Goal: Transaction & Acquisition: Book appointment/travel/reservation

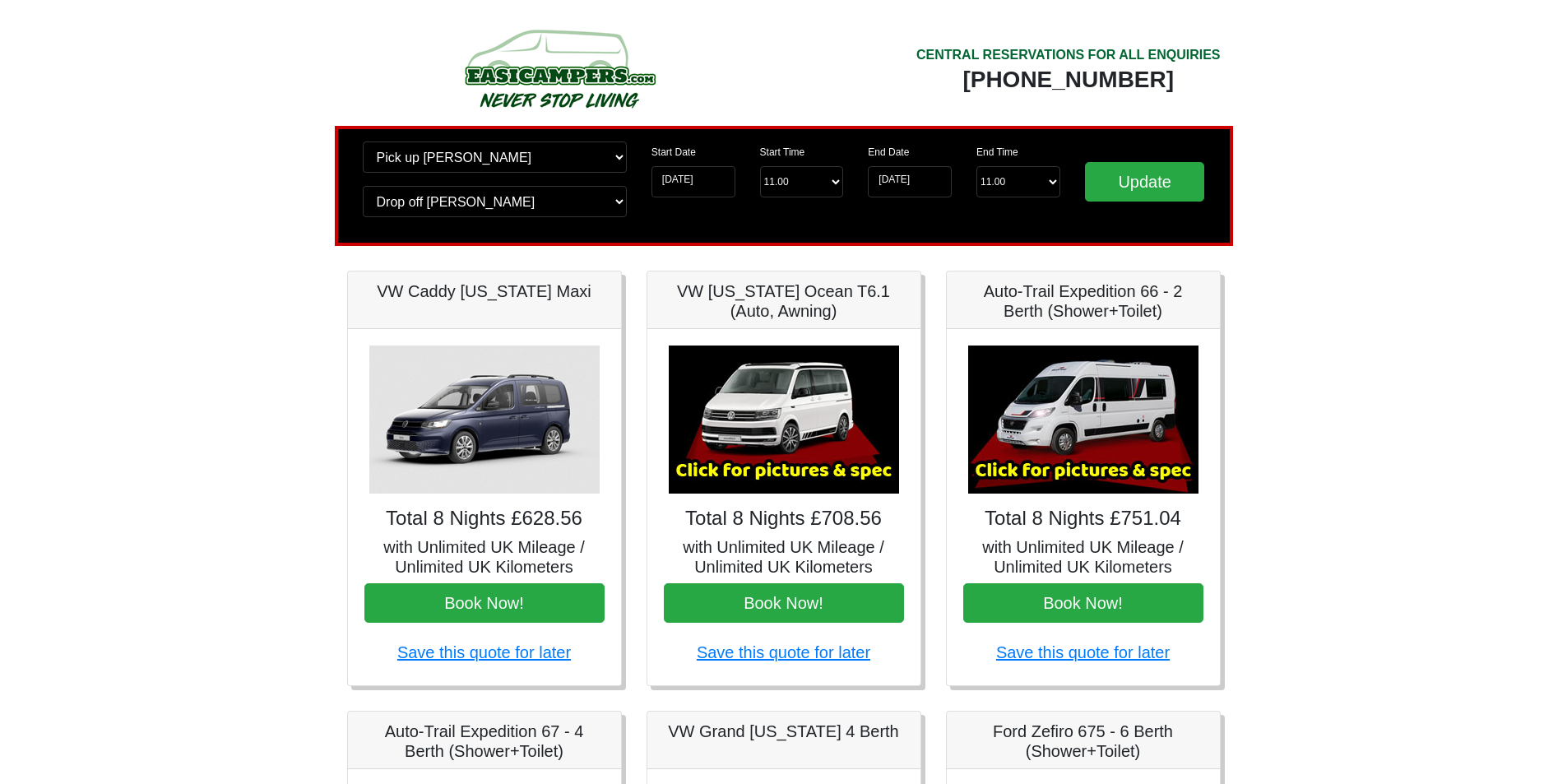
click at [1121, 448] on img at bounding box center [1084, 418] width 231 height 148
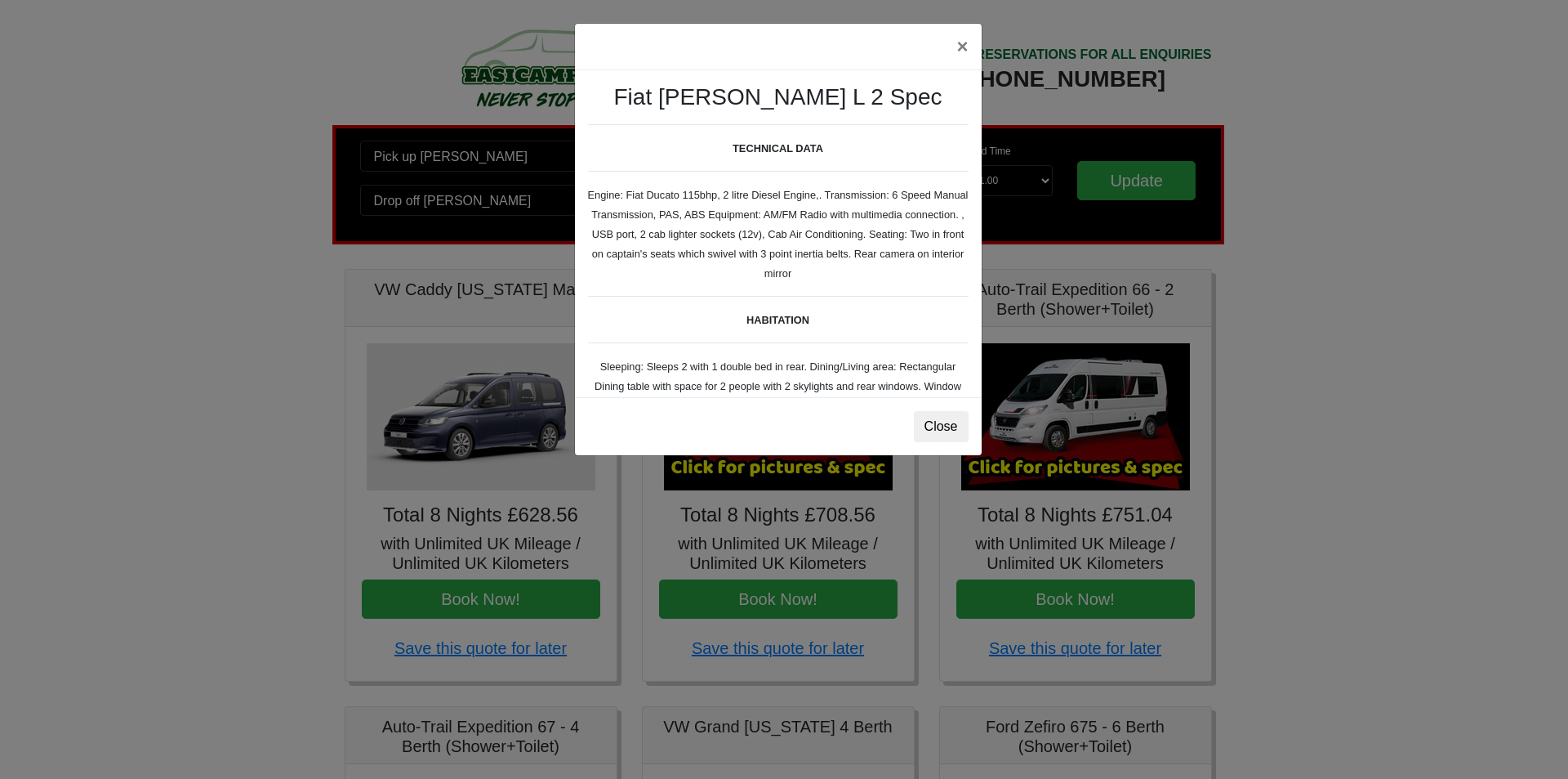
click at [1105, 465] on div "× Fiat [PERSON_NAME] L 2 Spec TECHNICAL DATA Engine: Fiat Ducato 115bhp, 2 litr…" at bounding box center [784, 390] width 1568 height 779
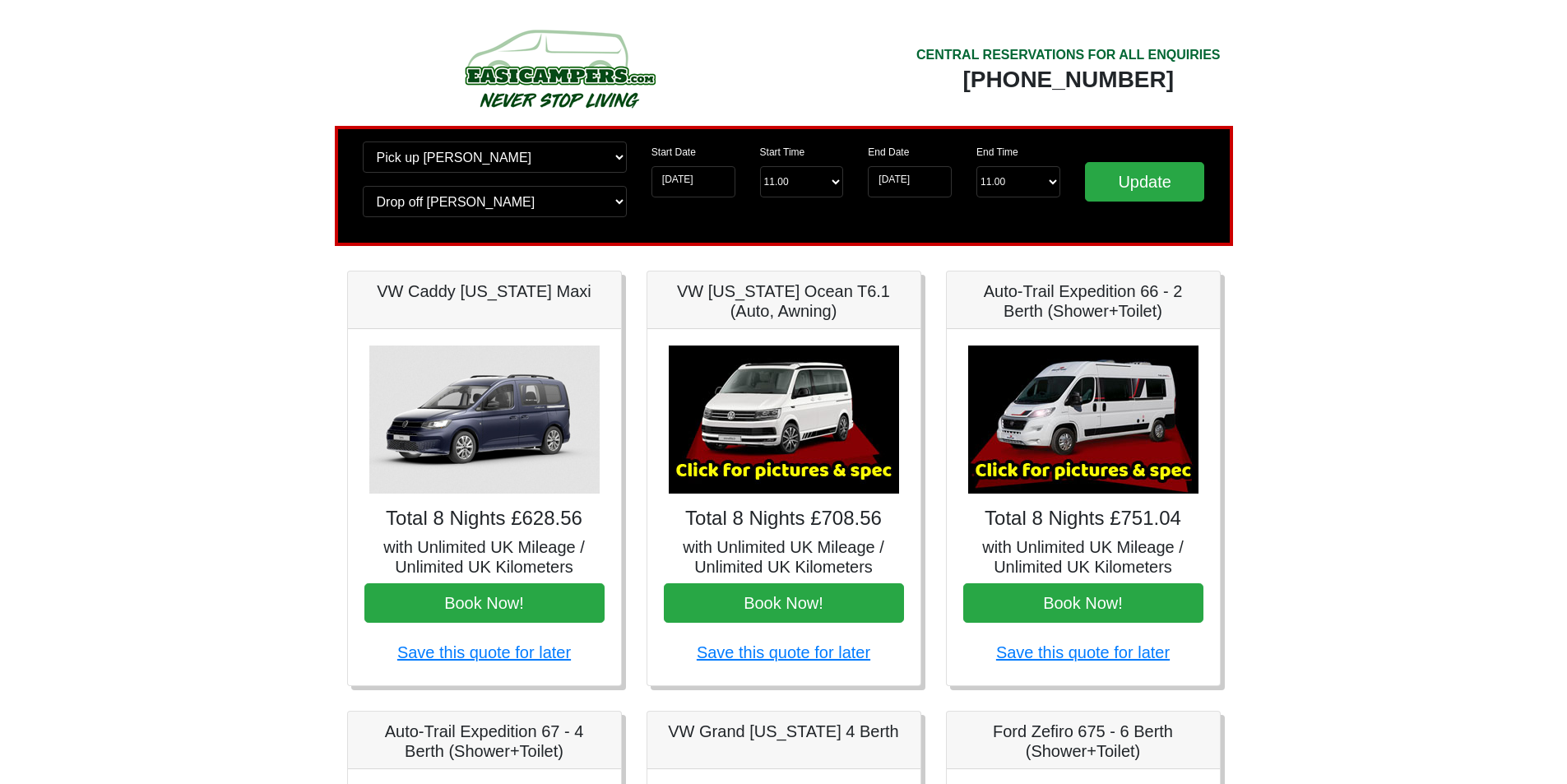
click at [1111, 446] on img at bounding box center [1084, 418] width 231 height 148
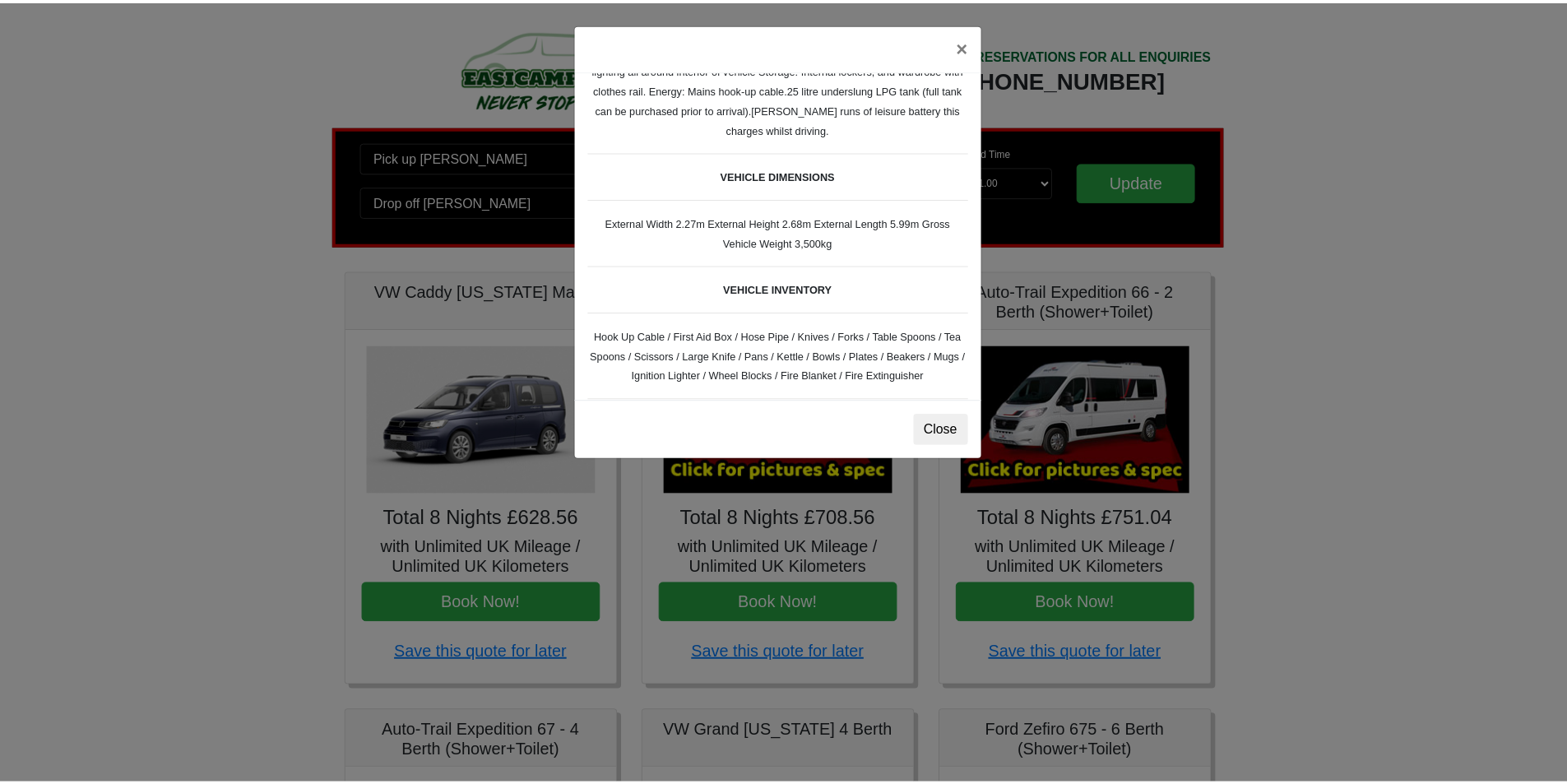
scroll to position [65, 0]
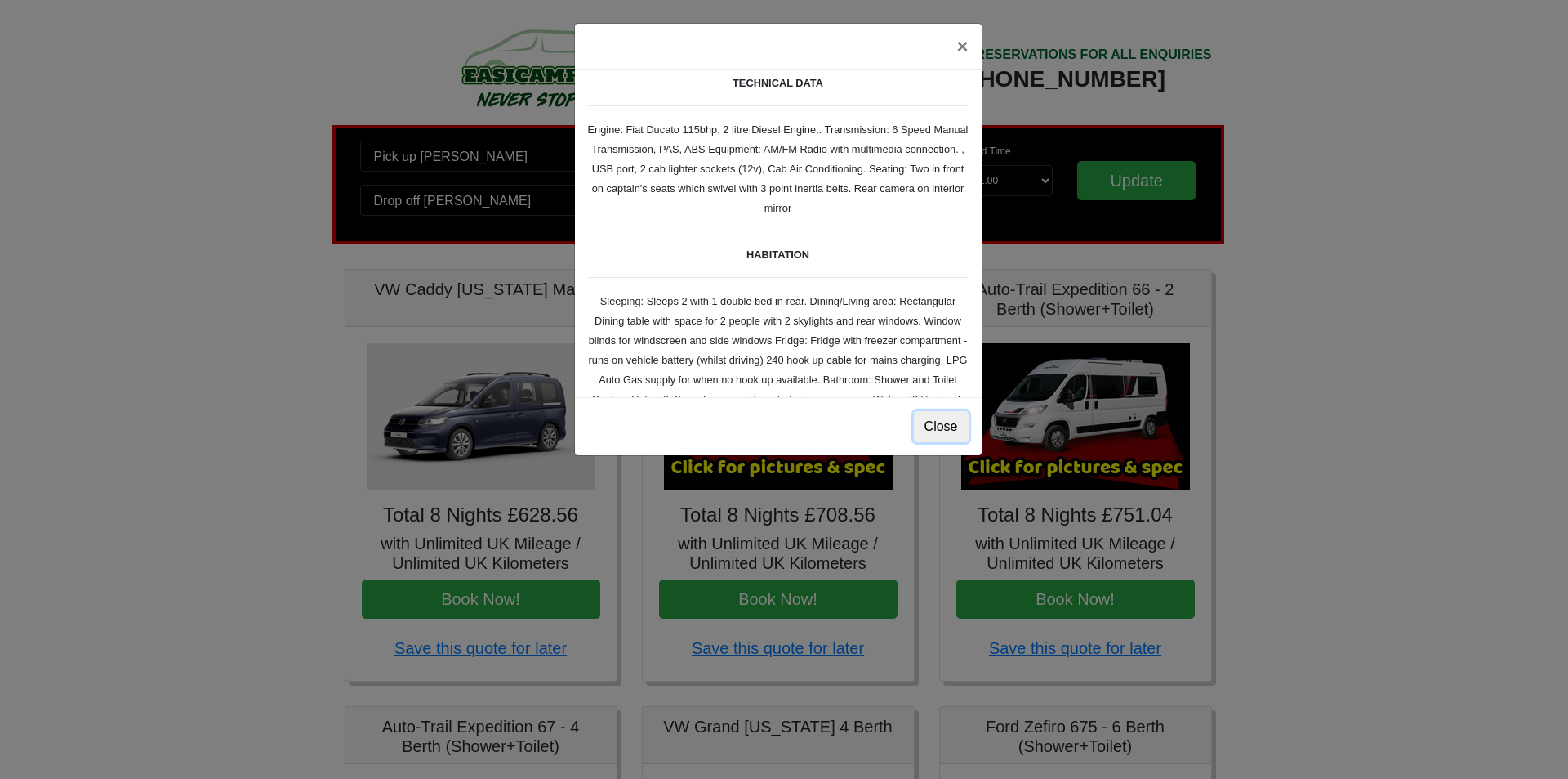
click at [946, 428] on button "Close" at bounding box center [941, 426] width 54 height 31
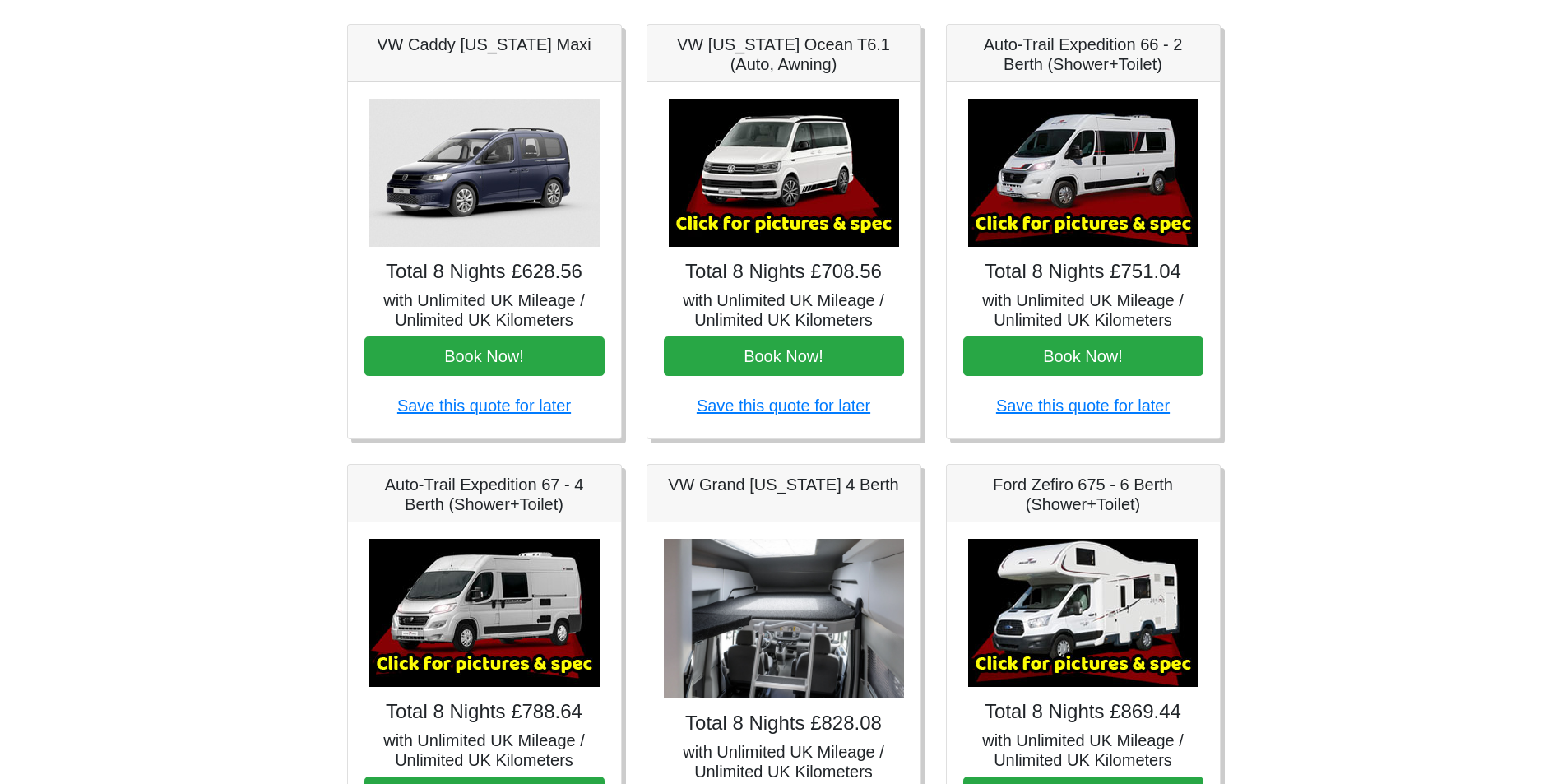
scroll to position [328, 0]
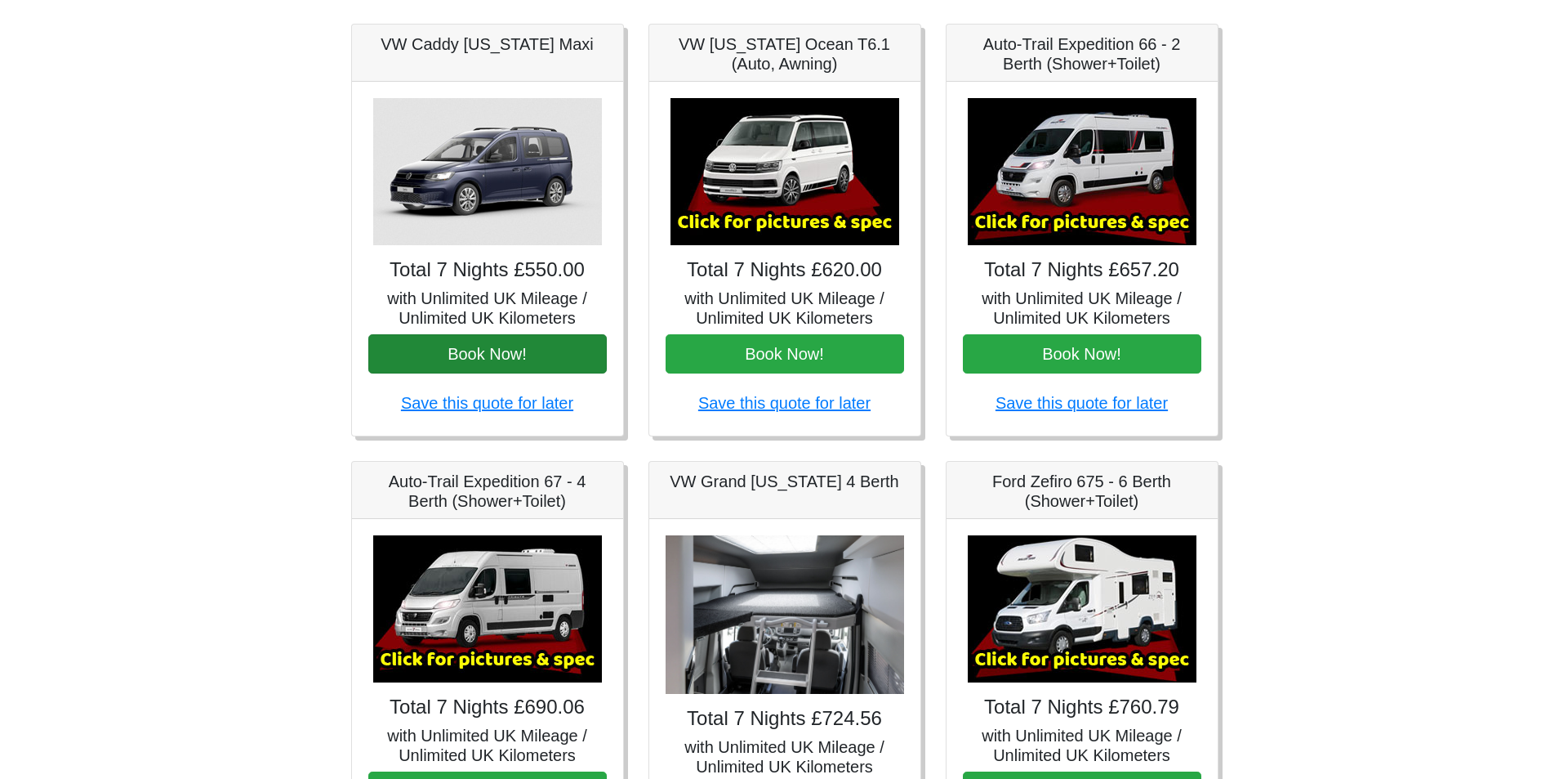
scroll to position [326, 0]
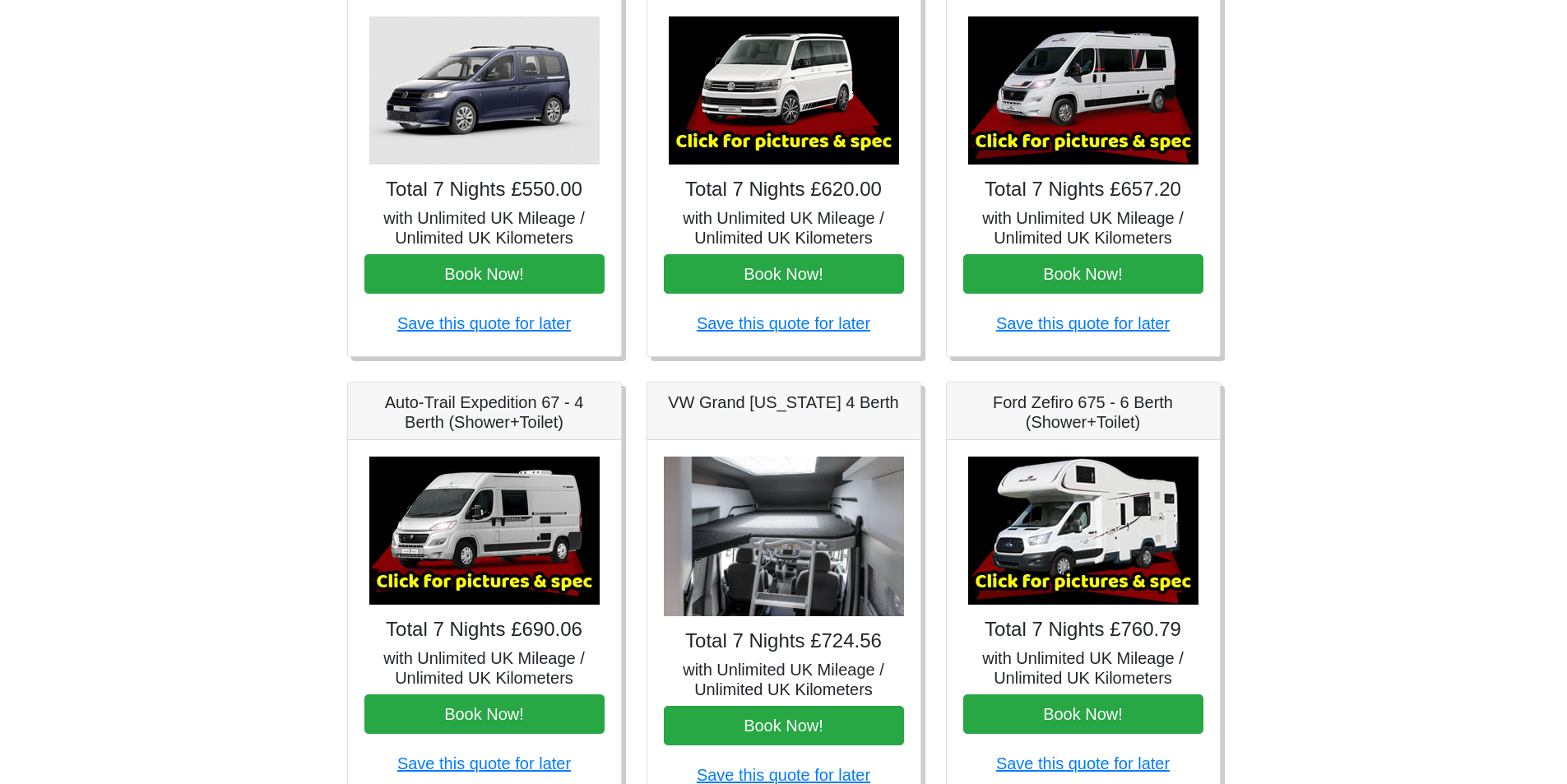
click at [1035, 512] on img at bounding box center [1084, 530] width 231 height 148
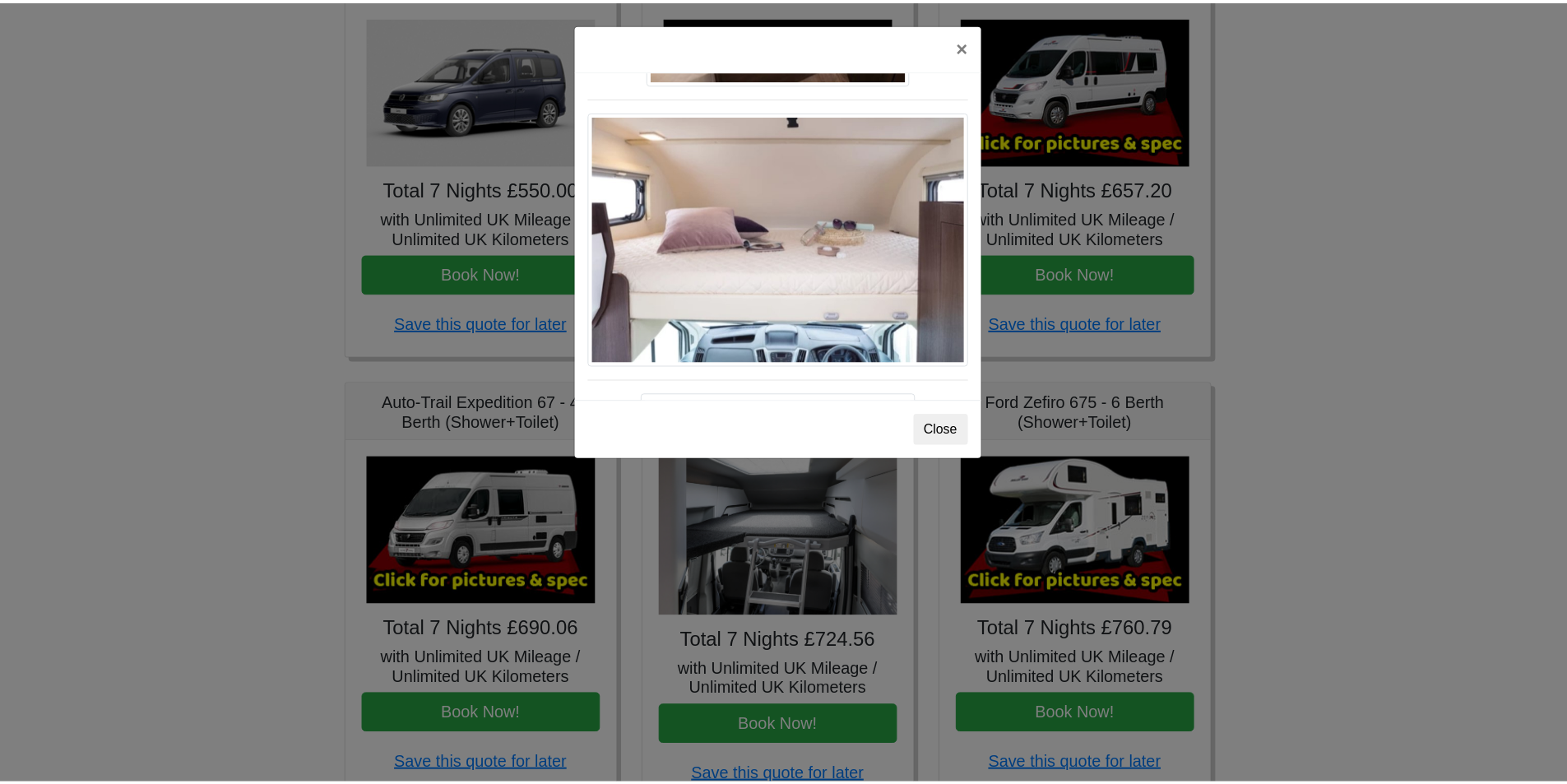
scroll to position [2243, 0]
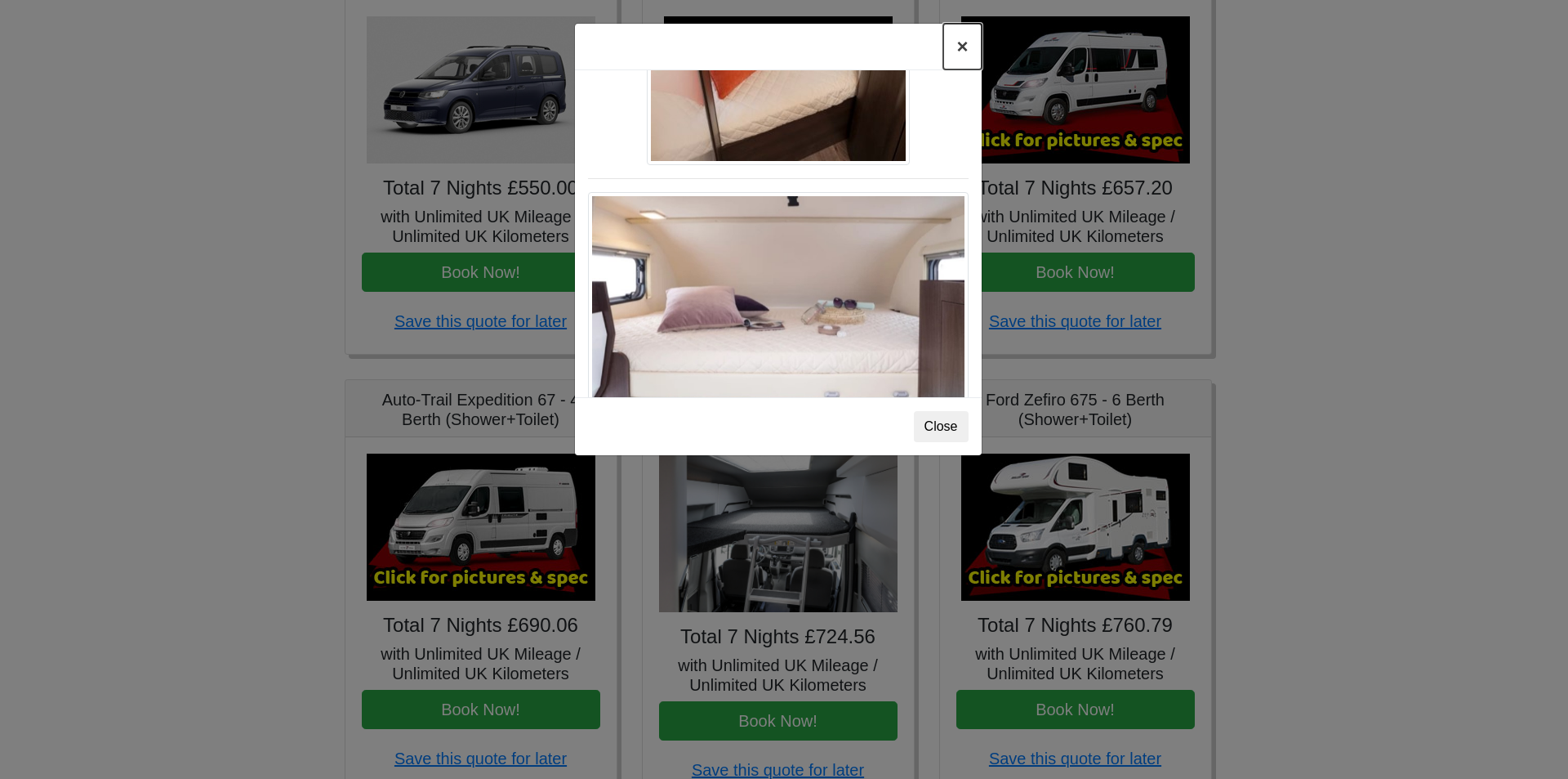
click at [959, 46] on button "×" at bounding box center [961, 46] width 38 height 46
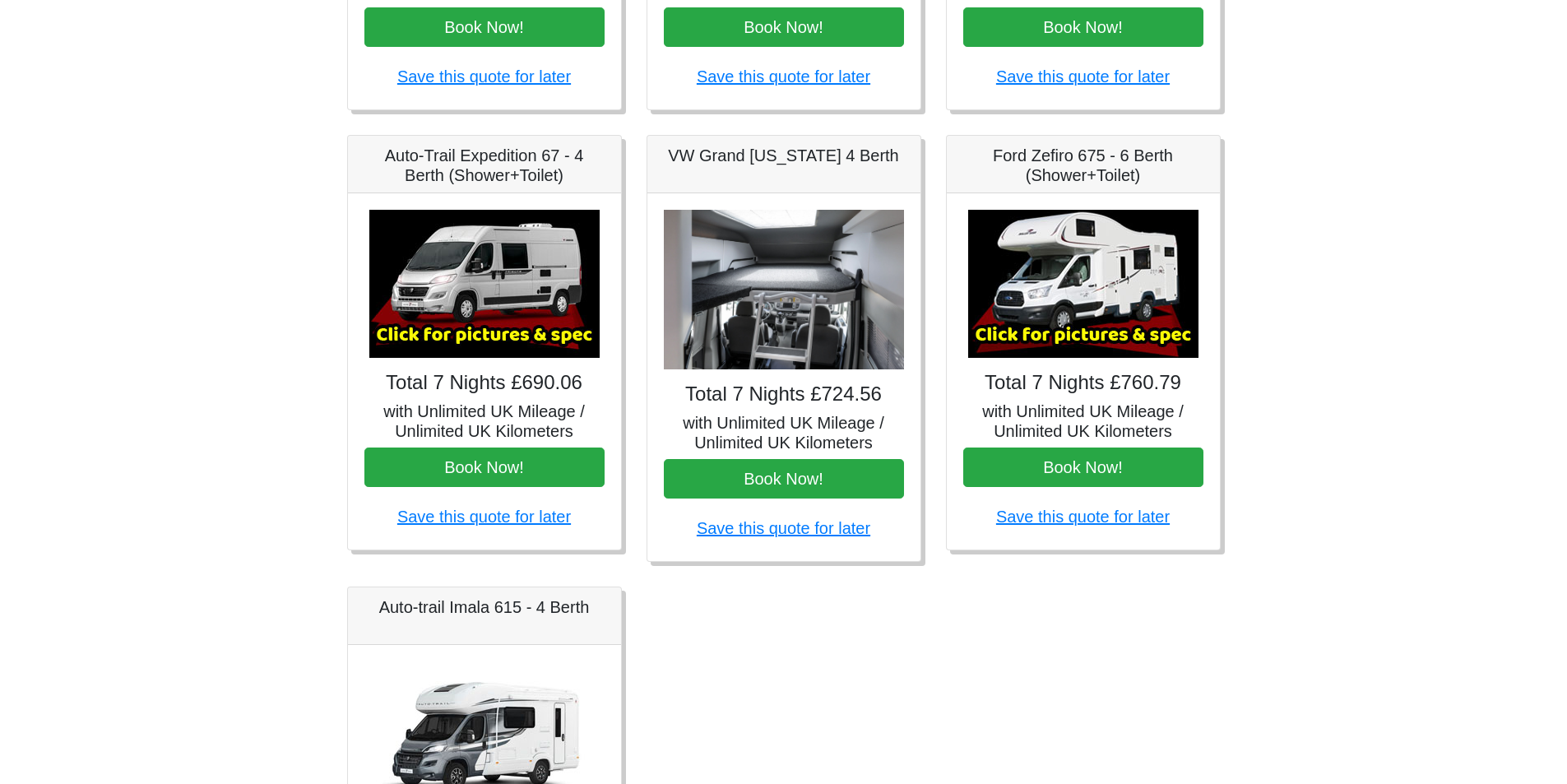
scroll to position [740, 0]
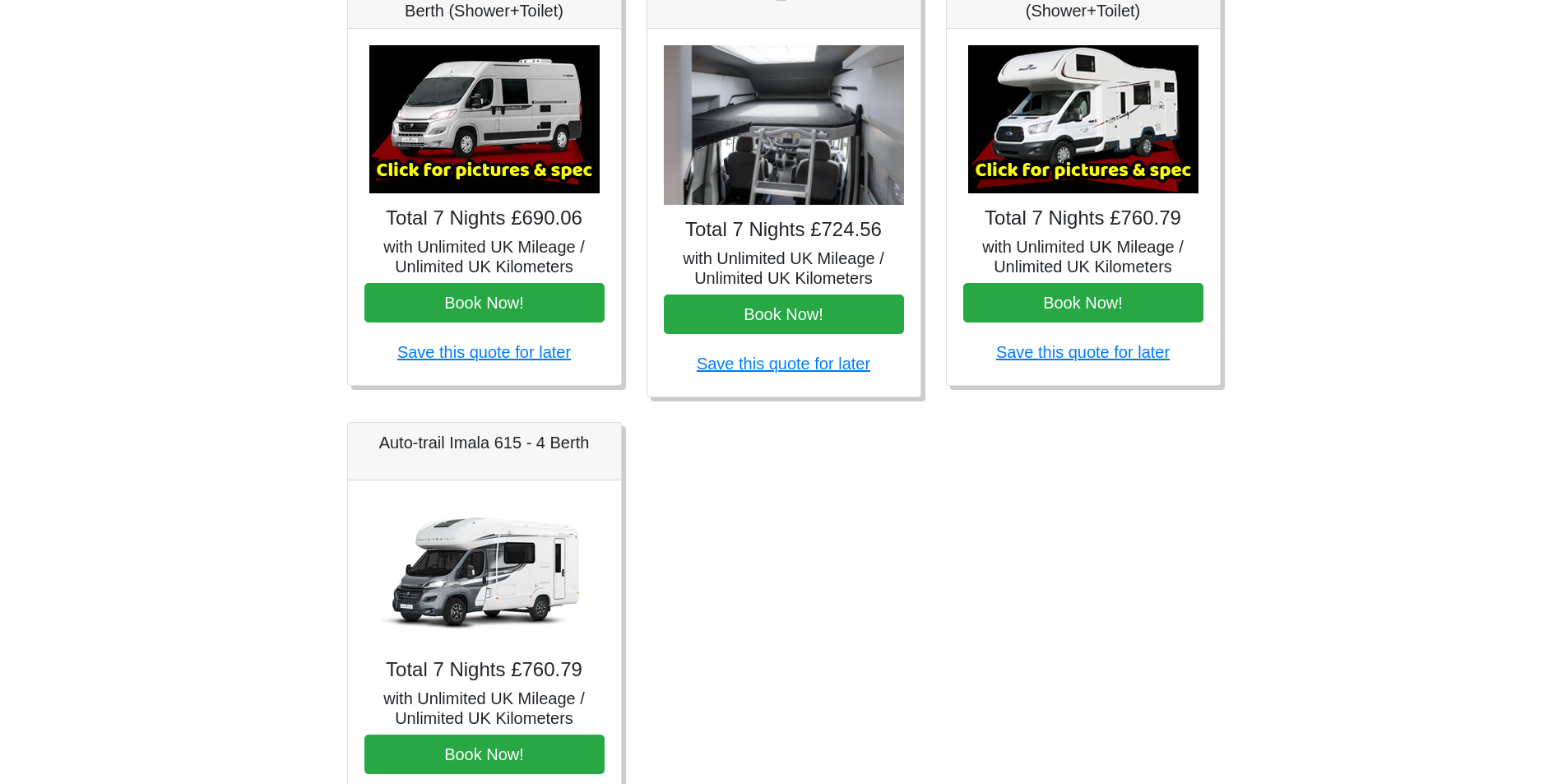
click at [453, 562] on img at bounding box center [485, 570] width 231 height 148
click at [486, 573] on img at bounding box center [485, 570] width 231 height 148
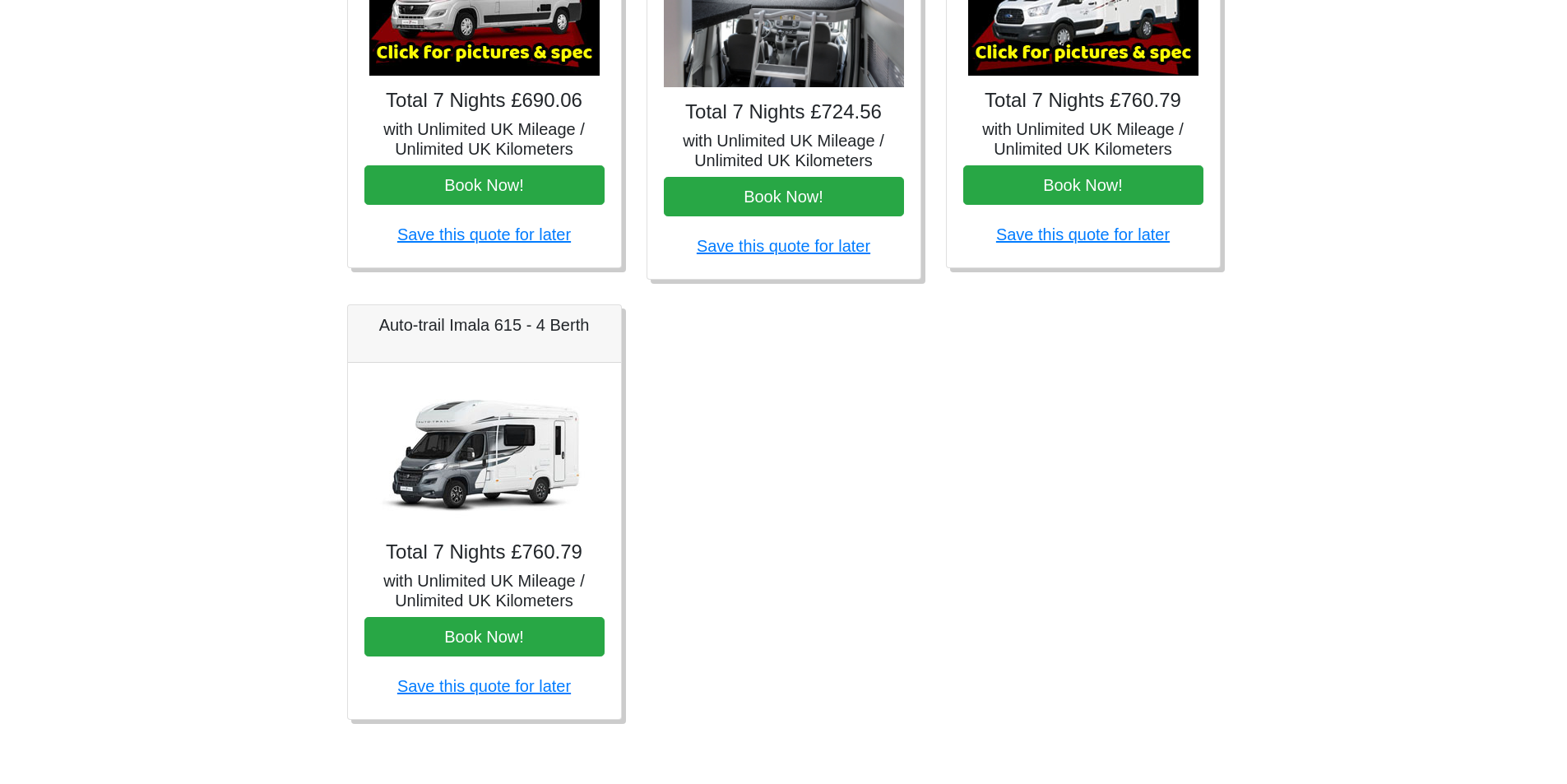
click at [440, 440] on img at bounding box center [485, 453] width 231 height 148
click at [500, 407] on img at bounding box center [485, 453] width 231 height 148
click at [501, 473] on img at bounding box center [485, 453] width 231 height 148
click at [498, 434] on img at bounding box center [485, 453] width 231 height 148
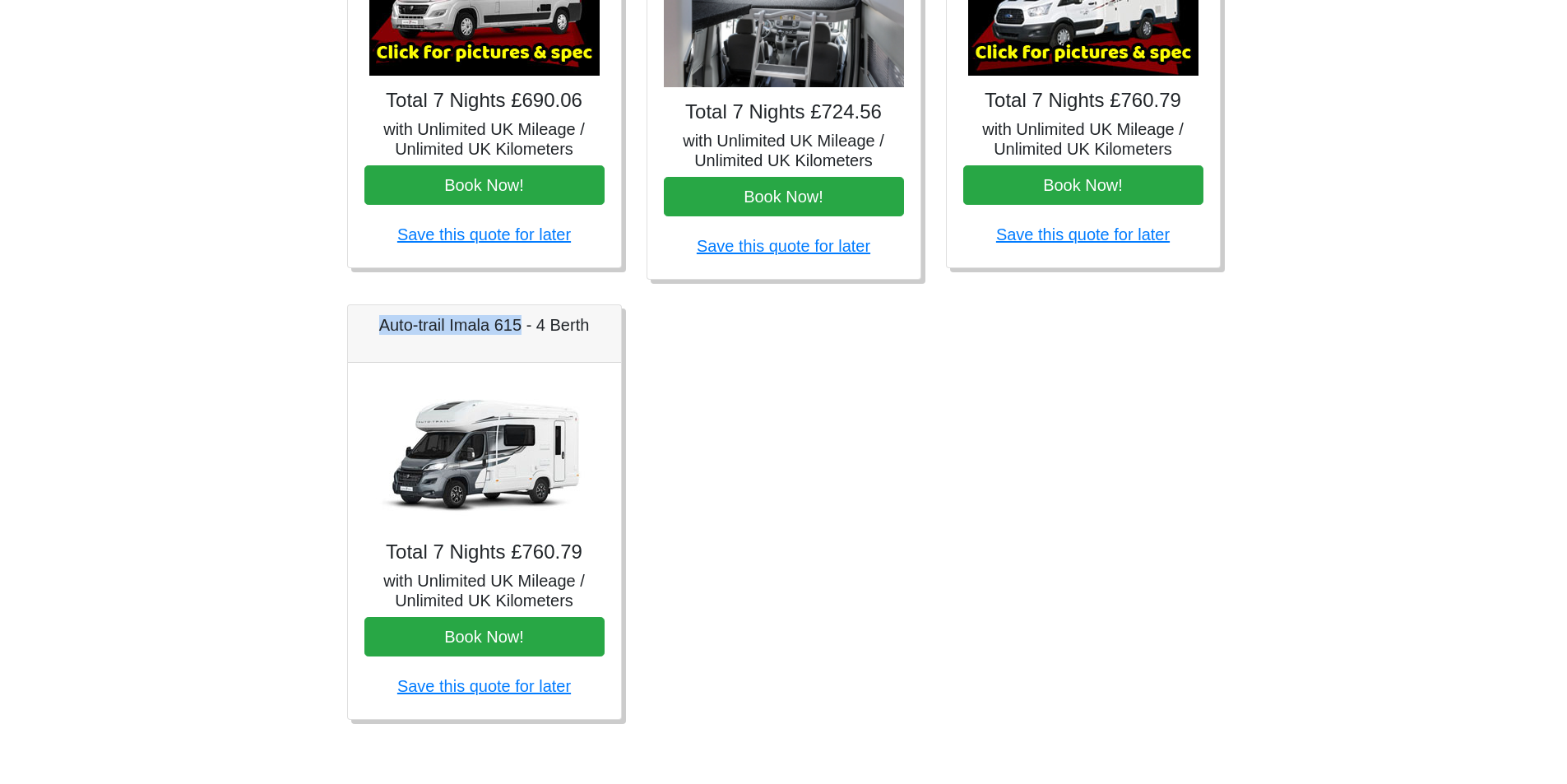
drag, startPoint x: 379, startPoint y: 327, endPoint x: 521, endPoint y: 340, distance: 142.6
click at [521, 340] on div "Auto-trail Imala 615 - 4 Berth" at bounding box center [484, 333] width 273 height 58
click at [622, 367] on div "Auto-trail Imala 615 - 4 Berth Total 7 Nights £760.79 with Unlimited UK Mileage…" at bounding box center [484, 511] width 299 height 415
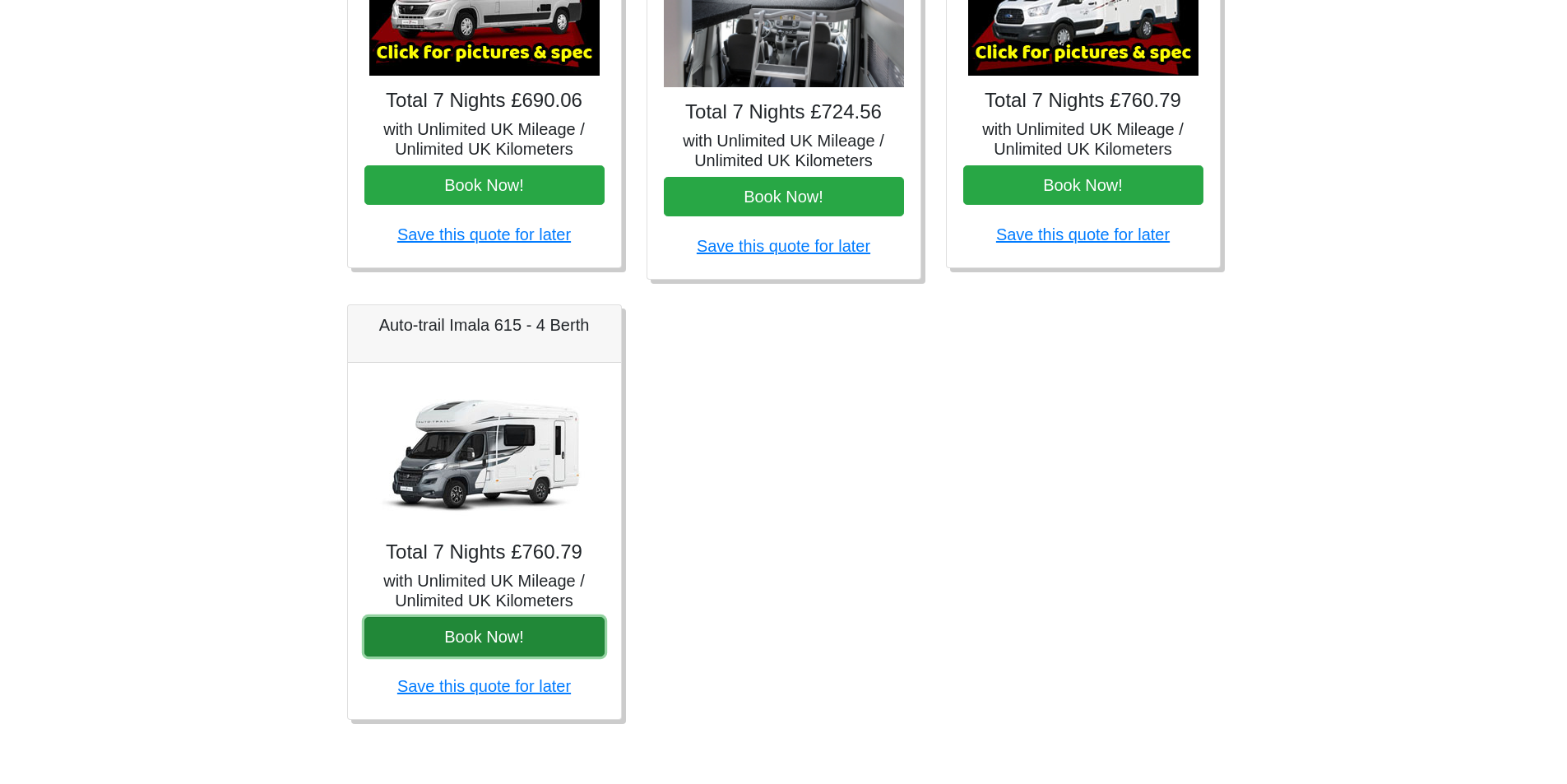
click at [508, 630] on button "Book Now!" at bounding box center [485, 636] width 241 height 39
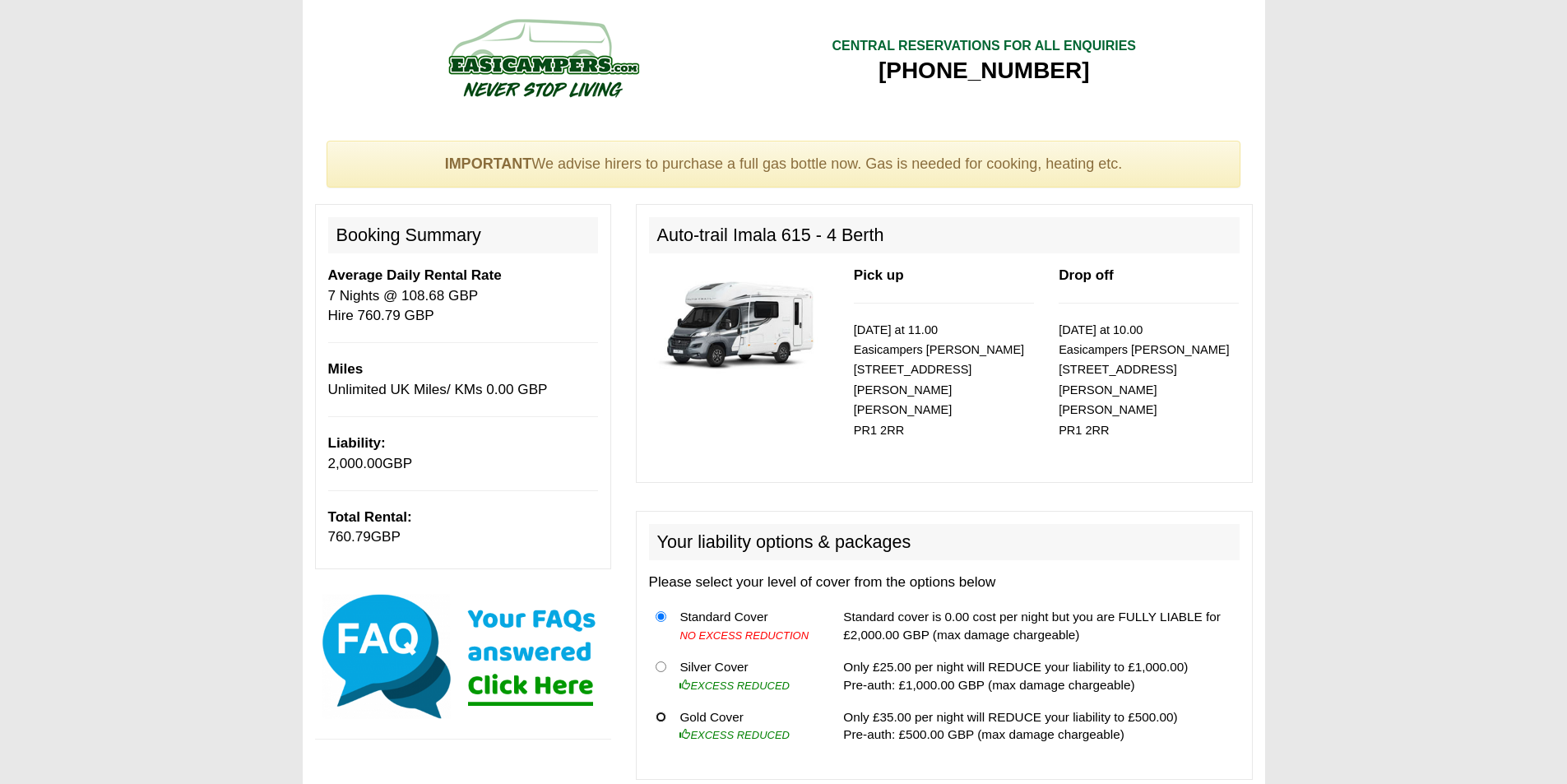
click at [661, 712] on input "radio" at bounding box center [660, 717] width 11 height 11
radio input "true"
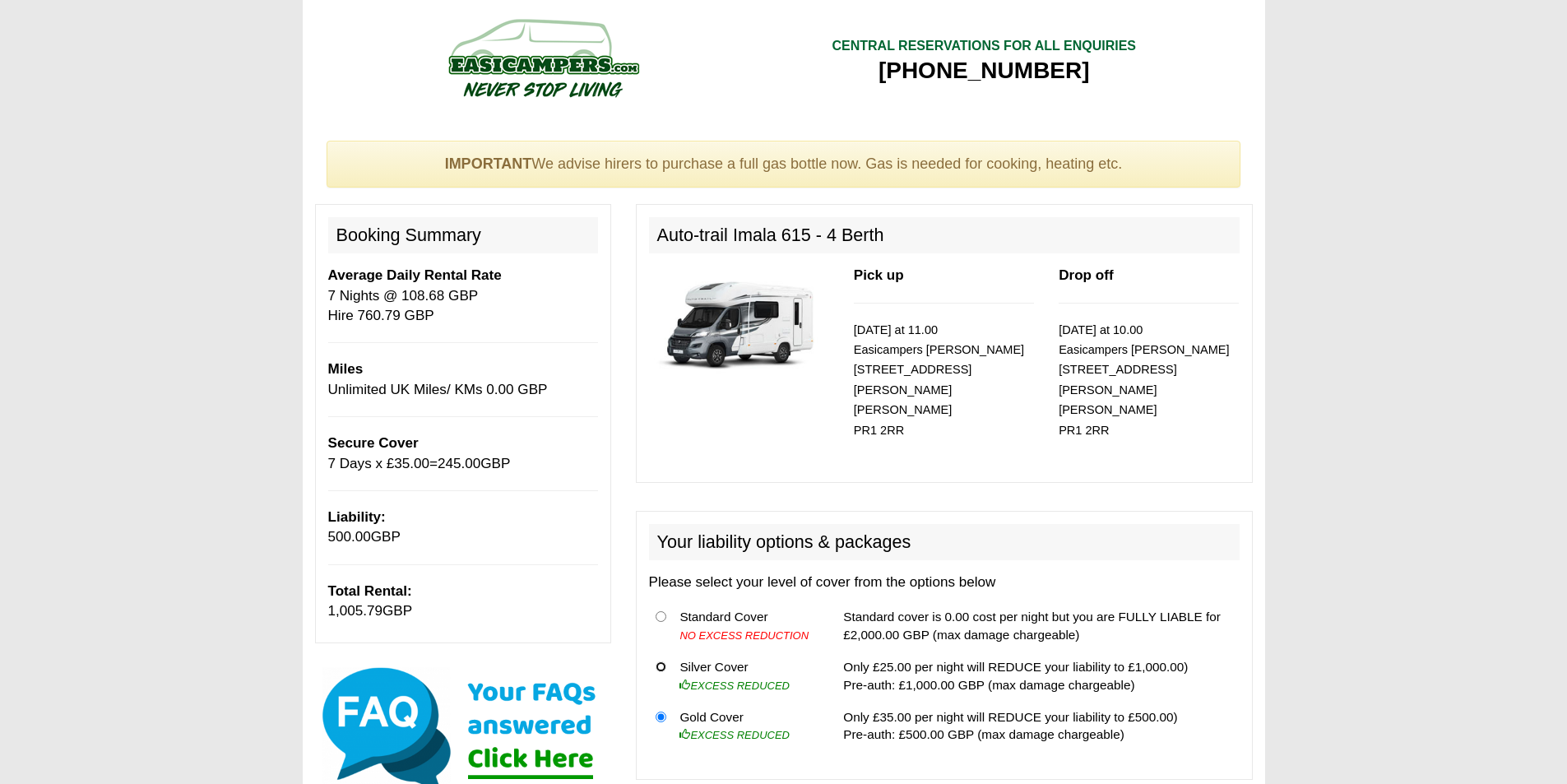
click at [656, 661] on input "radio" at bounding box center [660, 666] width 11 height 11
radio input "true"
